Goal: Book appointment/travel/reservation

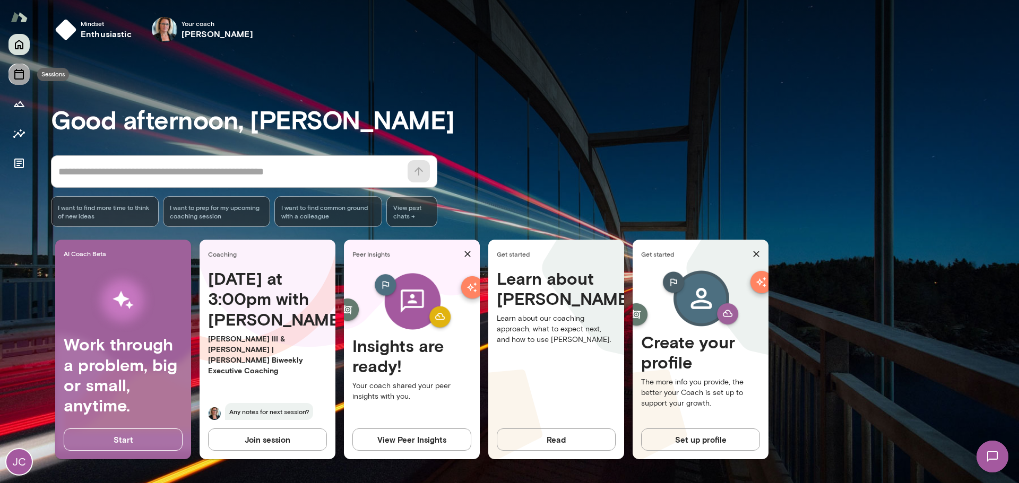
click at [20, 77] on icon "Sessions" at bounding box center [19, 74] width 13 height 13
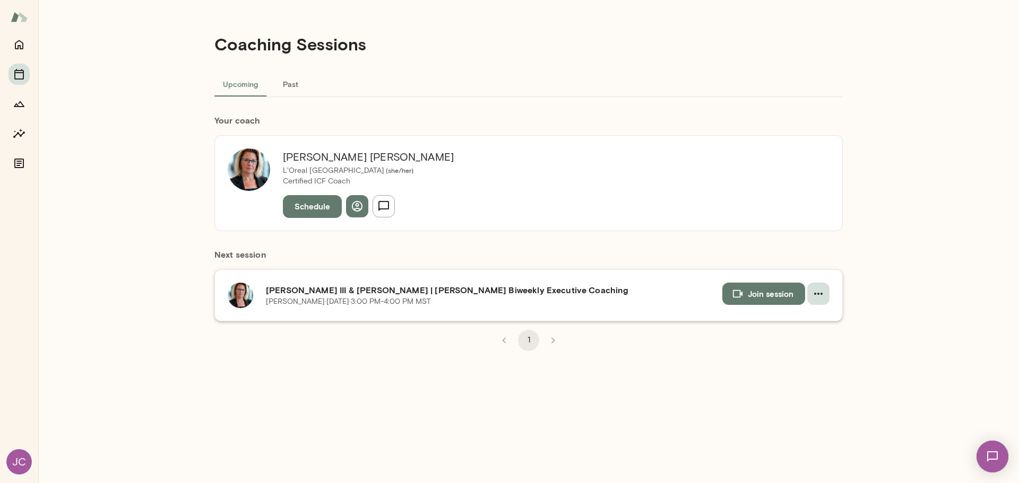
click at [817, 299] on icon "button" at bounding box center [818, 294] width 13 height 13
click at [811, 316] on span "Reschedule" at bounding box center [799, 319] width 46 height 13
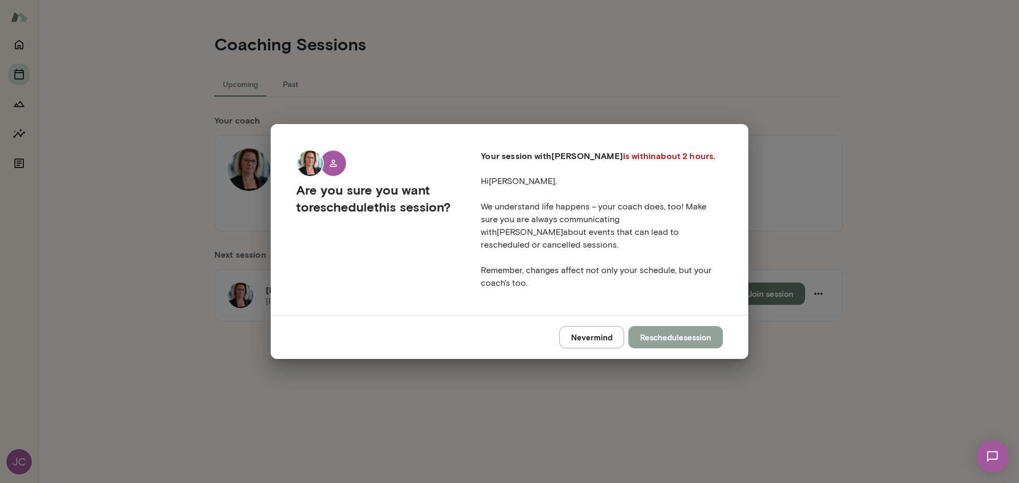
click at [686, 334] on button "Reschedule session" at bounding box center [675, 337] width 94 height 22
